Goal: Task Accomplishment & Management: Use online tool/utility

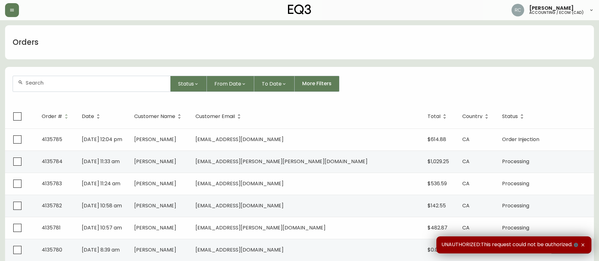
click at [45, 88] on div at bounding box center [91, 83] width 157 height 15
paste input "[PHONE_NUMBER]"
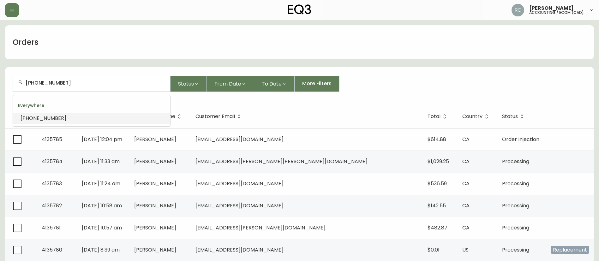
type input "[PHONE_NUMBER]"
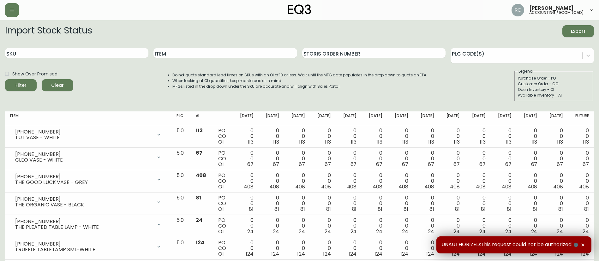
click at [51, 42] on form "Import Stock Status Export SKU Item Storis Order Number PLC Code(s) Show Over P…" at bounding box center [299, 63] width 589 height 76
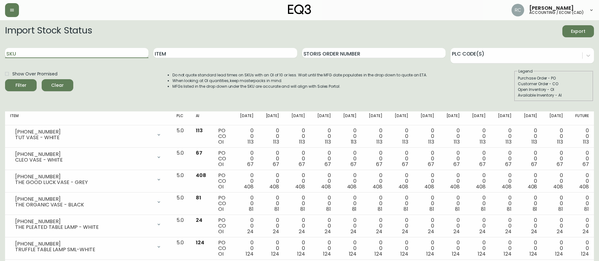
click at [44, 51] on input "SKU" at bounding box center [76, 53] width 143 height 10
paste input "3320-9314-00"
type input "3320-9314-00"
click at [5, 79] on button "Filter" at bounding box center [21, 85] width 32 height 12
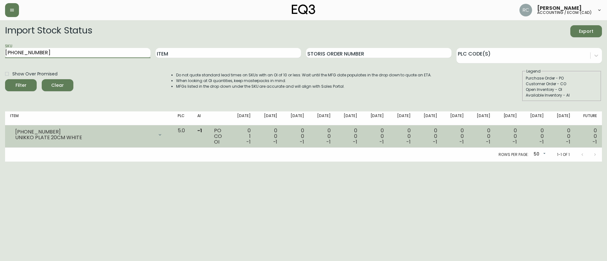
click at [162, 137] on icon at bounding box center [159, 134] width 5 height 5
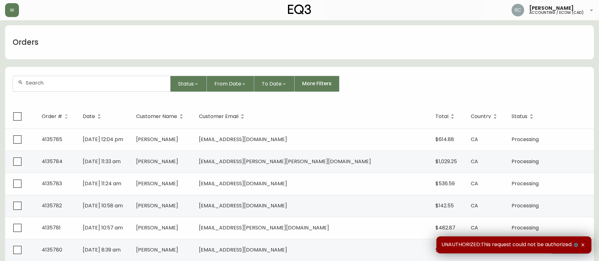
click at [100, 81] on input "text" at bounding box center [96, 83] width 140 height 6
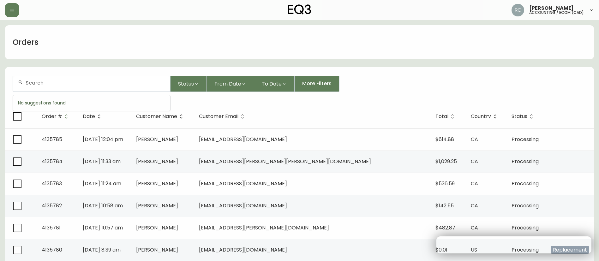
paste input "4135536"
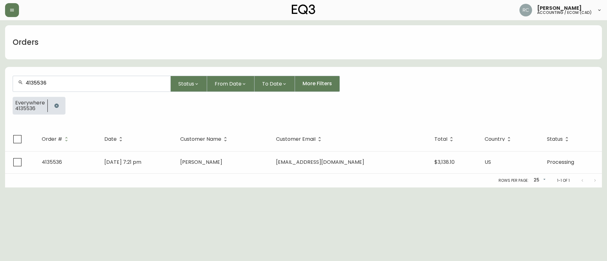
type input "4135536"
click at [148, 146] on th "Date" at bounding box center [137, 139] width 76 height 24
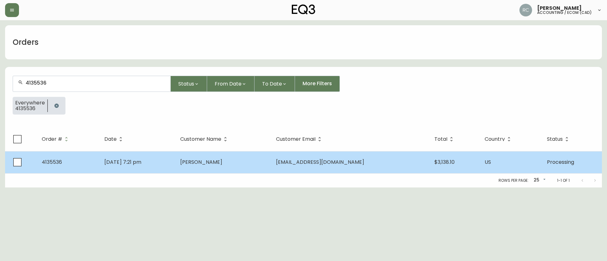
click at [141, 162] on span "Sep 25 2025, 7:21 pm" at bounding box center [122, 162] width 37 height 7
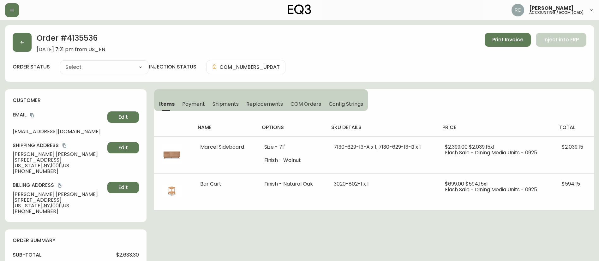
type input "Processing"
select select "PROCESSING"
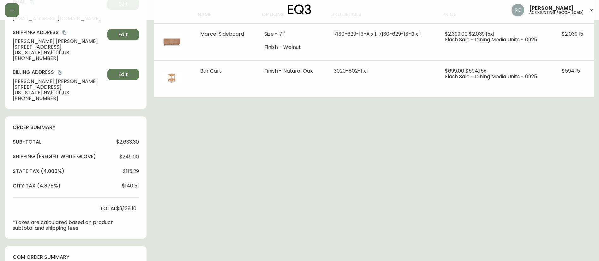
scroll to position [221, 0]
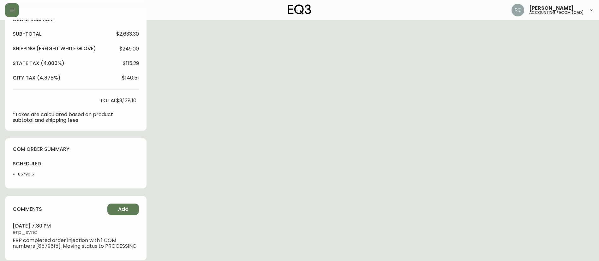
click at [20, 174] on li "8579615" at bounding box center [34, 175] width 32 height 6
copy li "8579615"
drag, startPoint x: 271, startPoint y: 142, endPoint x: 268, endPoint y: 143, distance: 3.7
click at [271, 142] on div "Order # 4135536 September 25, 2025 at 7:21 pm from US_EN Print Invoice Inject i…" at bounding box center [299, 36] width 589 height 464
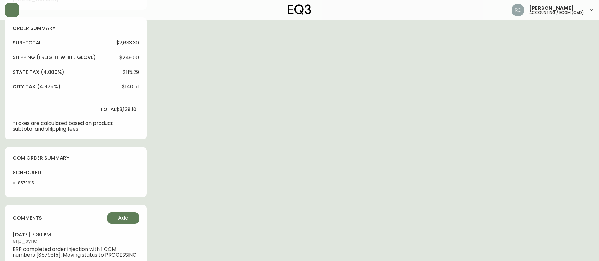
scroll to position [0, 0]
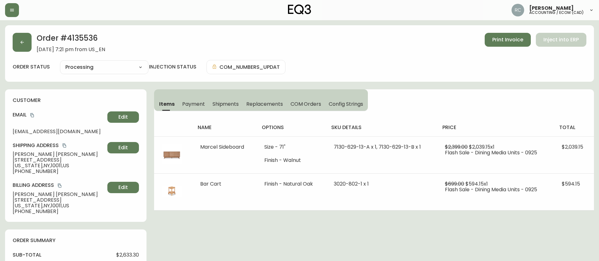
click at [185, 39] on div "Order # 4135536 September 25, 2025 at 7:21 pm from US_EN Print Invoice Inject i…" at bounding box center [300, 43] width 574 height 20
click at [198, 44] on div "Order # 4135536 September 25, 2025 at 7:21 pm from US_EN Print Invoice Inject i…" at bounding box center [300, 43] width 574 height 20
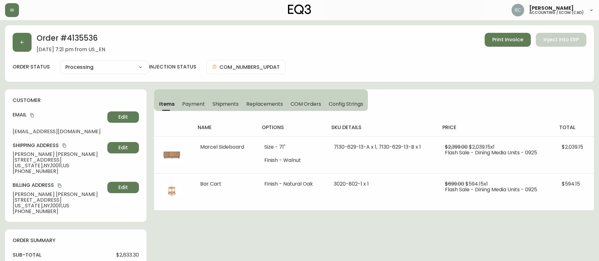
click at [198, 44] on div "Order # 4135536 September 25, 2025 at 7:21 pm from US_EN Print Invoice Inject i…" at bounding box center [300, 43] width 574 height 20
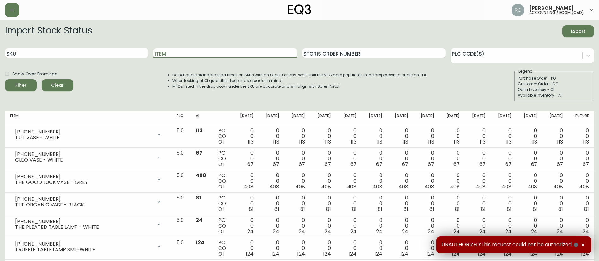
click at [163, 51] on input "Item" at bounding box center [225, 53] width 143 height 10
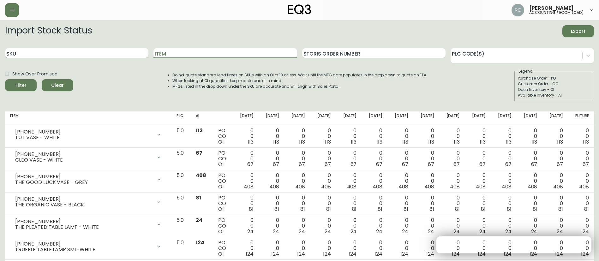
click at [73, 48] on input "SKU" at bounding box center [76, 53] width 143 height 10
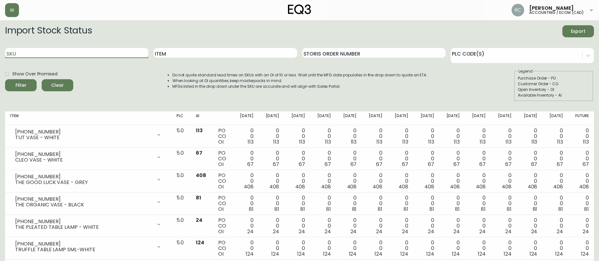
paste input "[PHONE_NUMBER]"
type input "[PHONE_NUMBER]"
click at [5, 79] on button "Filter" at bounding box center [21, 85] width 32 height 12
